Goal: Navigation & Orientation: Find specific page/section

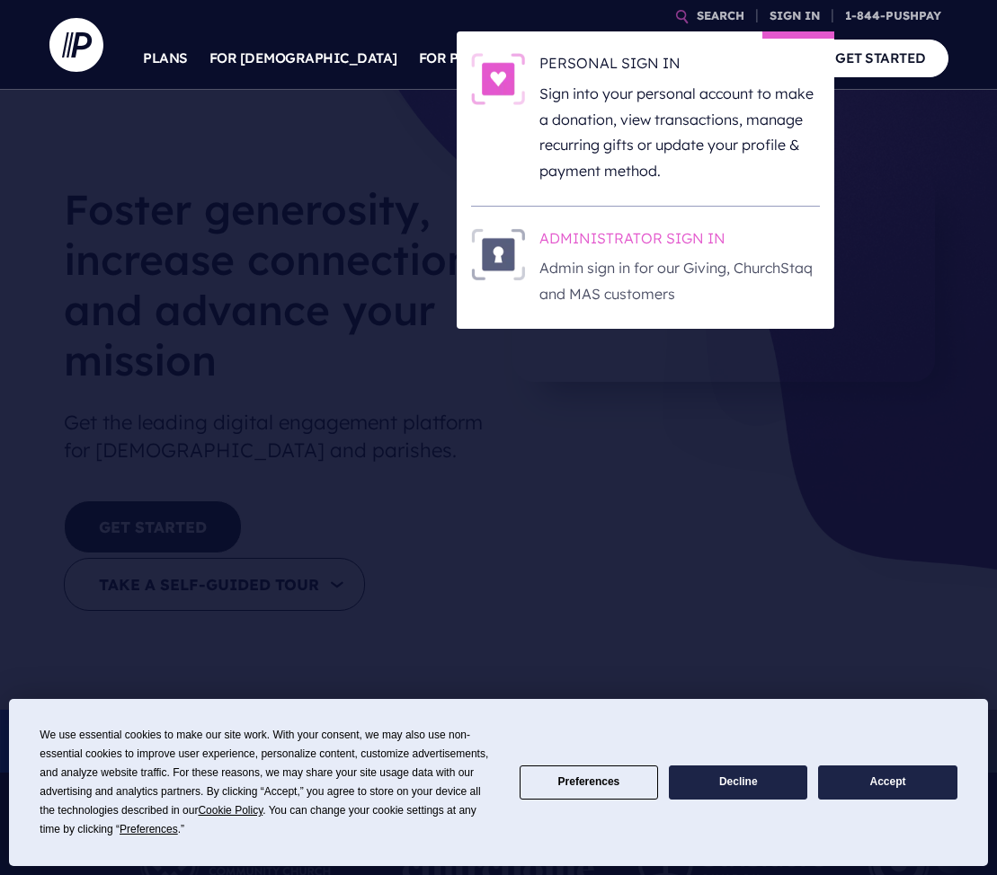
click at [626, 258] on p "Admin sign in for our Giving, ChurchStaq and MAS customers" at bounding box center [679, 281] width 280 height 52
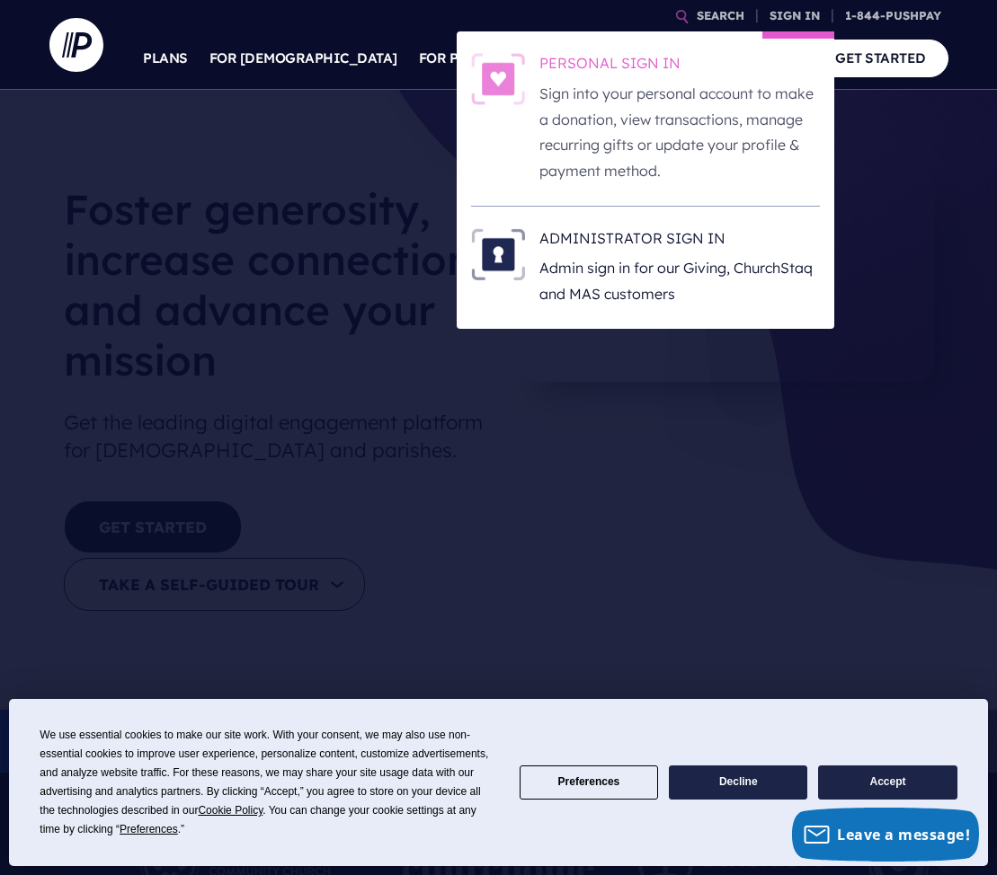
click at [596, 87] on p "Sign into your personal account to make a donation, view transactions, manage r…" at bounding box center [679, 132] width 280 height 103
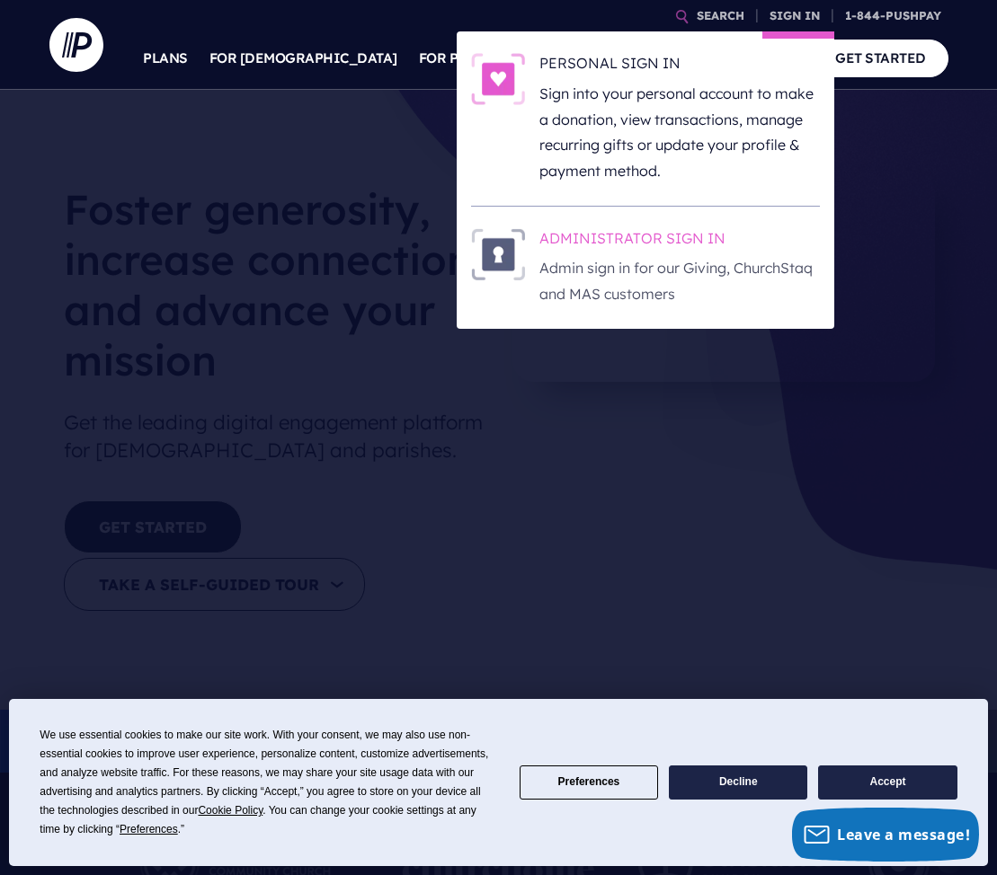
click at [621, 241] on h6 "ADMINISTRATOR SIGN IN" at bounding box center [679, 241] width 280 height 27
click at [620, 239] on h6 "ADMINISTRATOR SIGN IN" at bounding box center [679, 241] width 280 height 27
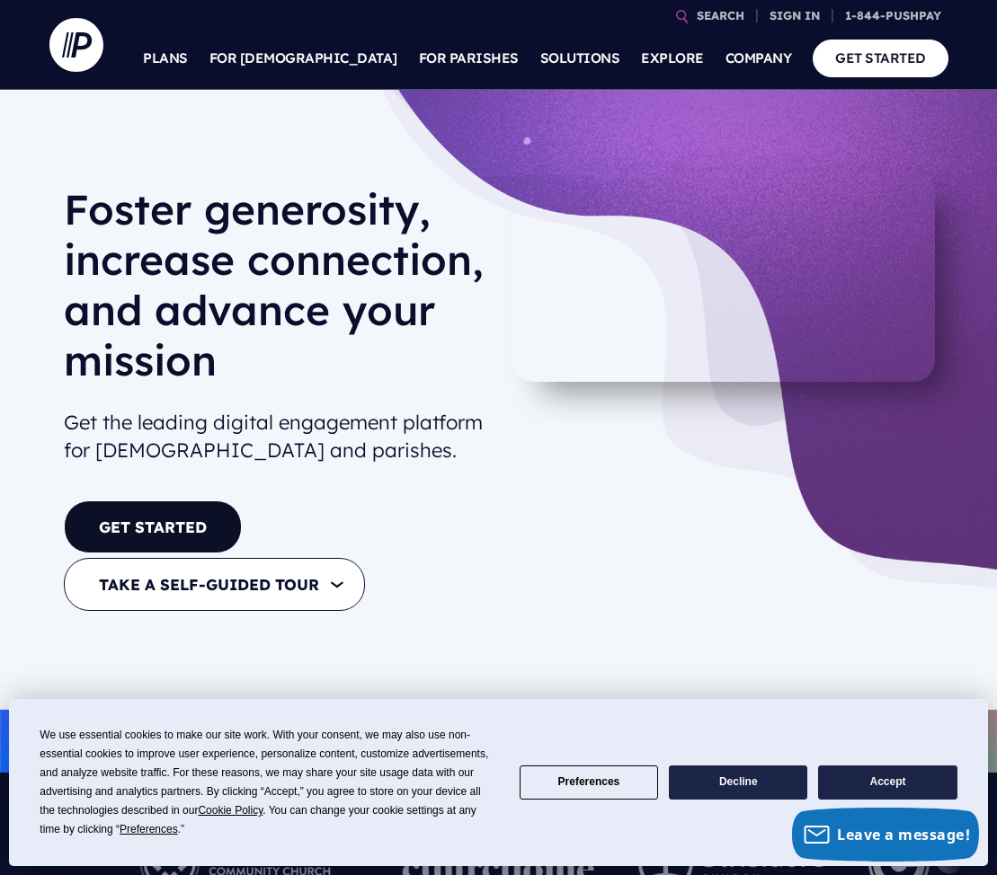
click at [872, 781] on button "Accept" at bounding box center [887, 783] width 138 height 35
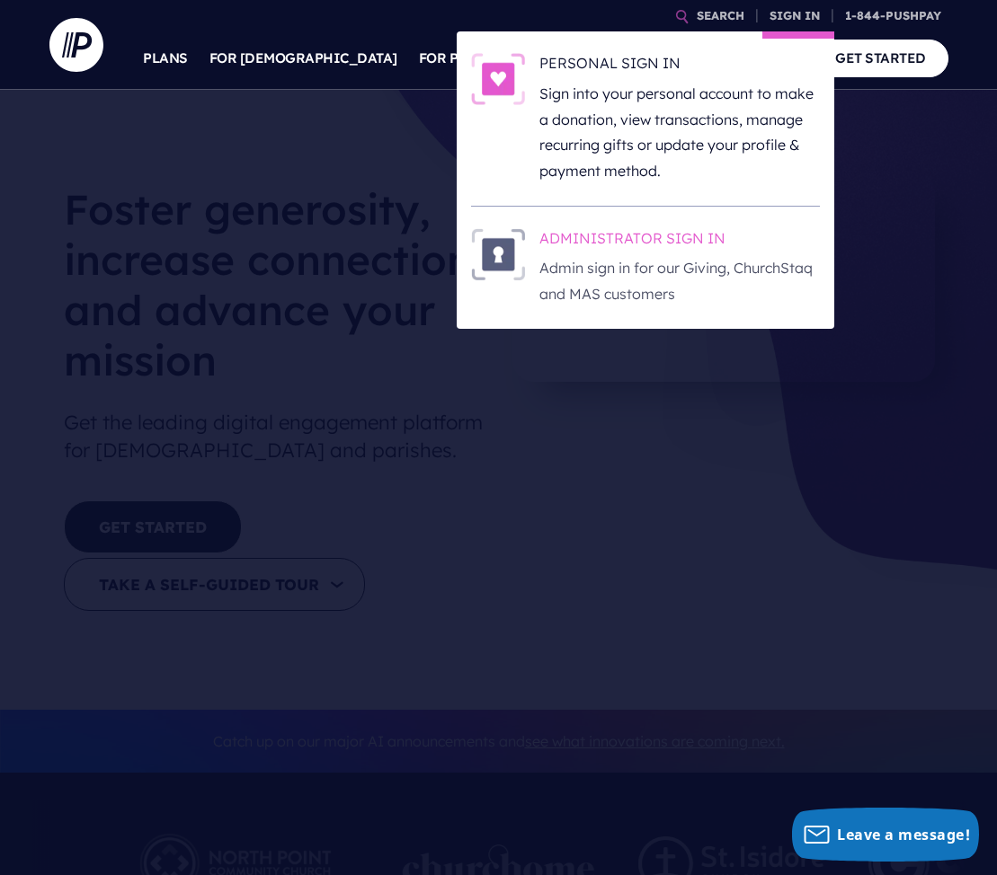
click at [640, 244] on h6 "ADMINISTRATOR SIGN IN" at bounding box center [679, 241] width 280 height 27
click at [615, 233] on h6 "ADMINISTRATOR SIGN IN" at bounding box center [679, 241] width 280 height 27
